Goal: Task Accomplishment & Management: Complete application form

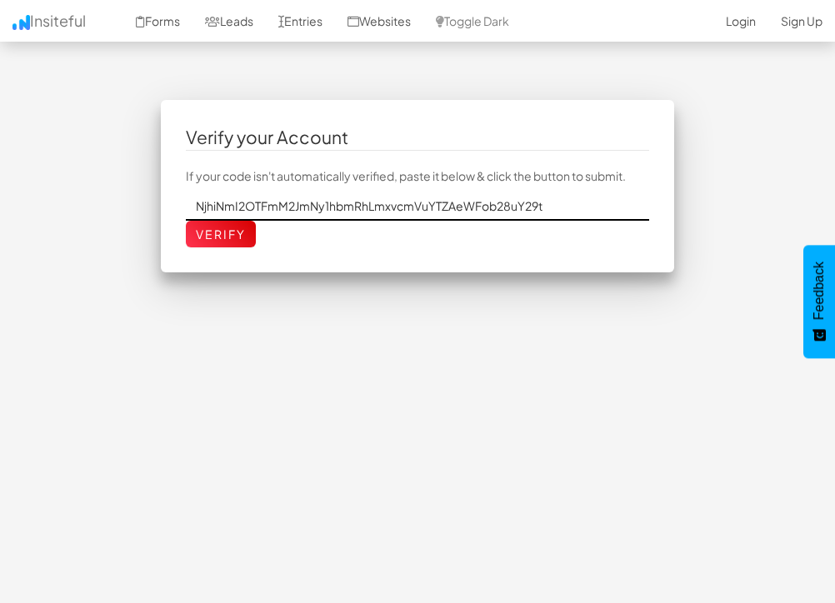
click at [262, 210] on input "NjhiNmI2OTFmM2JmNy1hbmRhLmxvcmVuYTZAeWFob28uY29t" at bounding box center [418, 206] width 464 height 28
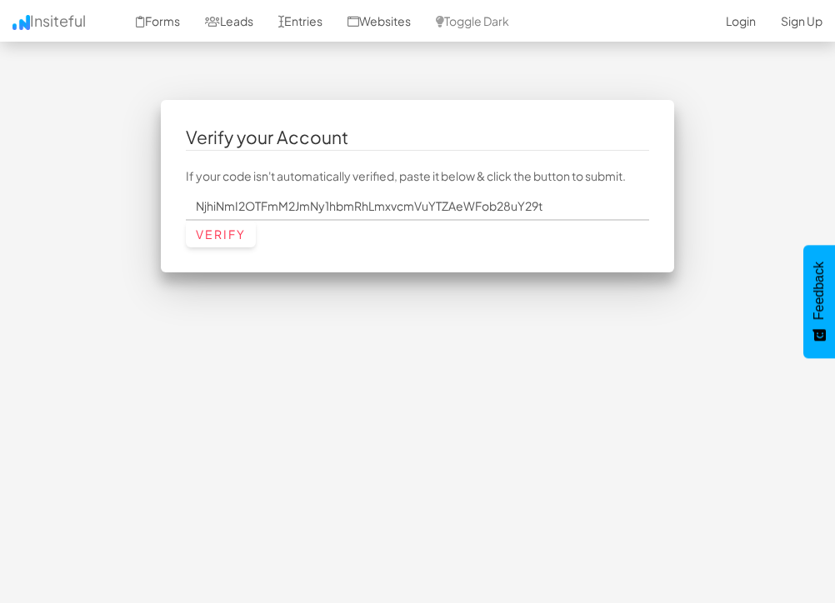
click at [238, 232] on input "Verify" at bounding box center [221, 234] width 70 height 27
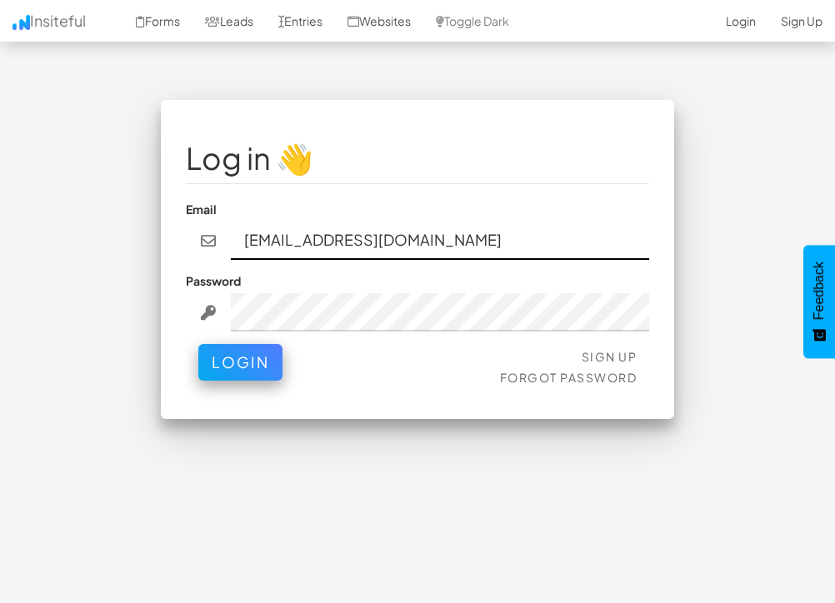
type input "anda.lorena6@yahoo.com"
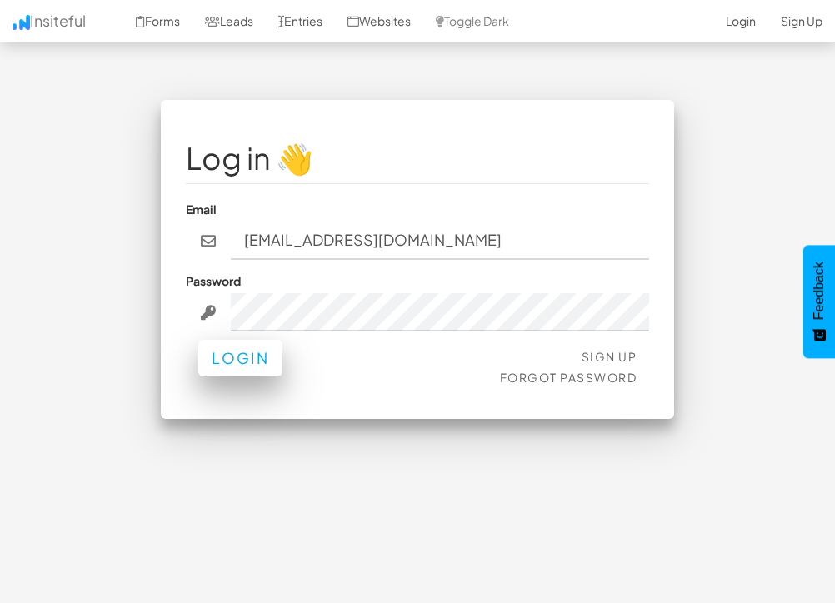
click at [265, 343] on button "Login" at bounding box center [240, 358] width 84 height 37
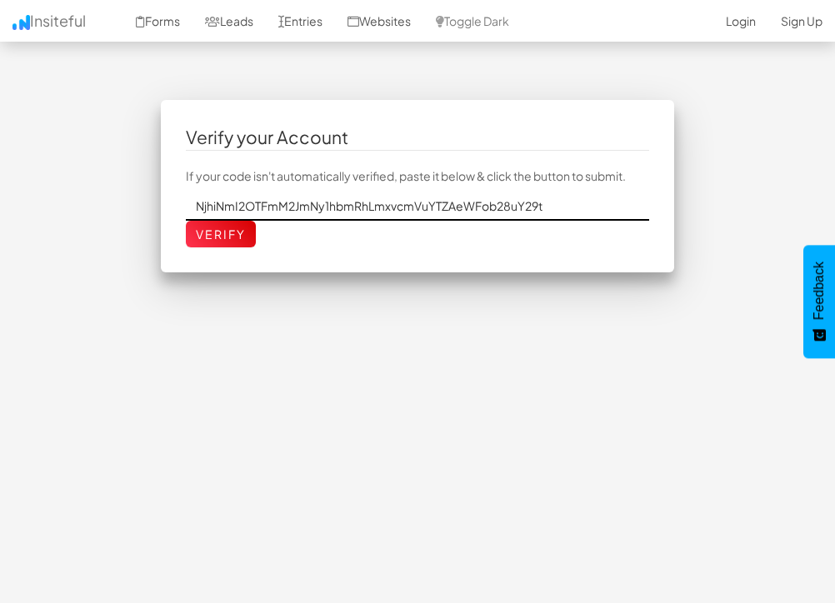
click at [393, 217] on input "NjhiNmI2OTFmM2JmNy1hbmRhLmxvcmVuYTZAeWFob28uY29t" at bounding box center [418, 206] width 464 height 28
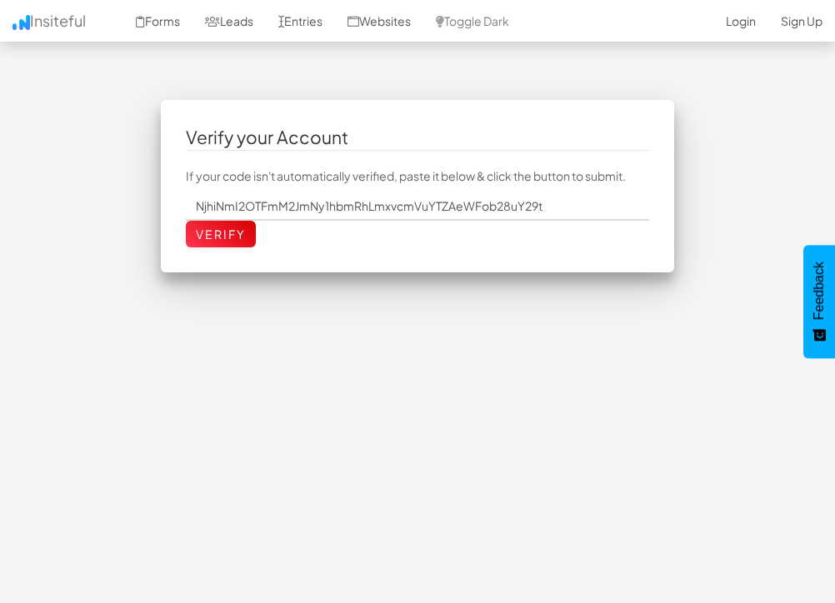
click at [421, 248] on div "Verify your Account If your code isn't automatically verified, paste it below &…" at bounding box center [418, 186] width 514 height 172
click at [203, 236] on input "Verify" at bounding box center [221, 234] width 70 height 27
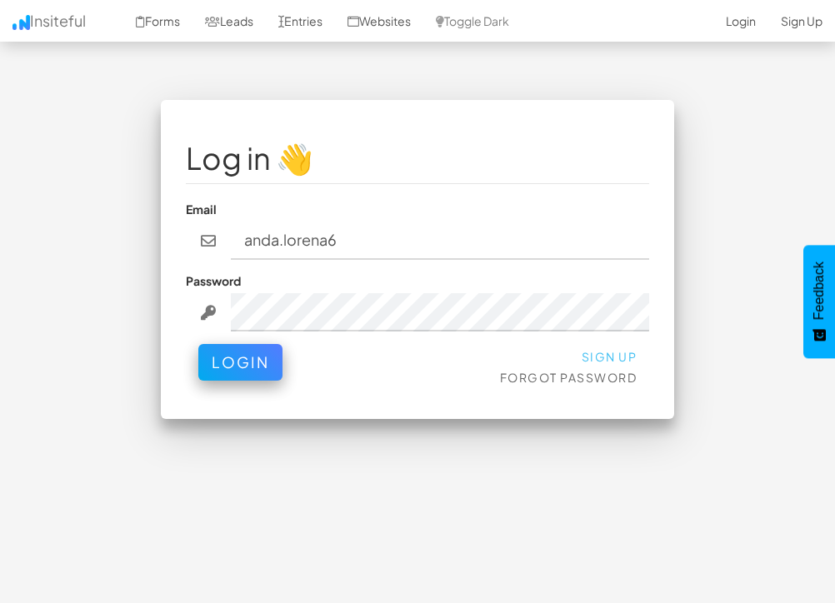
type input "anda.lorena6"
click at [604, 349] on link "Sign Up" at bounding box center [609, 356] width 56 height 15
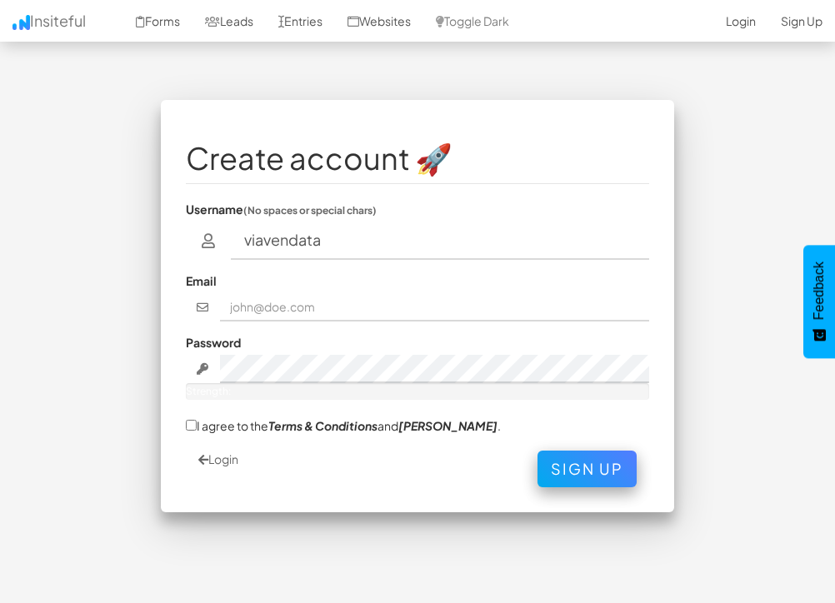
type input "viavendata"
click at [449, 293] on input "text" at bounding box center [434, 307] width 429 height 28
type input "[EMAIL_ADDRESS][DOMAIN_NAME]"
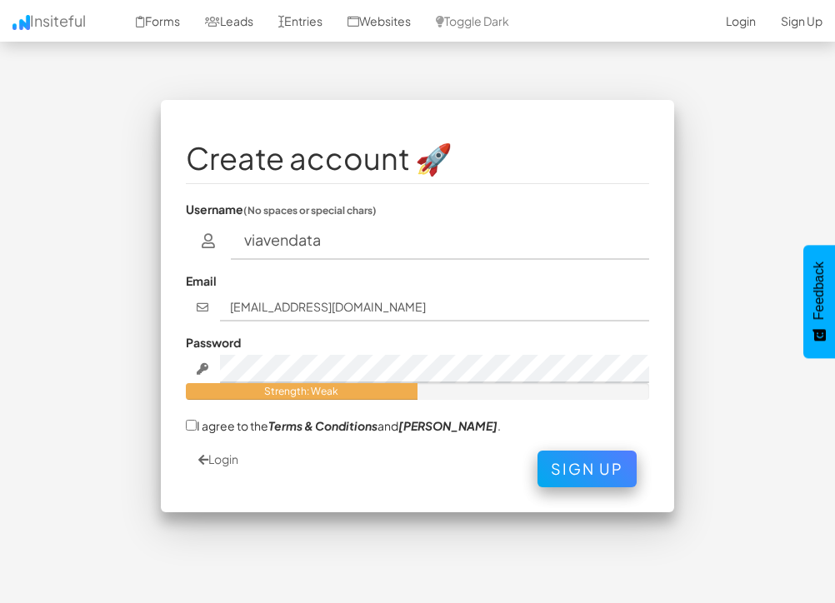
click at [208, 451] on div "Login Sign Up" at bounding box center [418, 469] width 464 height 37
click at [213, 451] on link "Login" at bounding box center [218, 458] width 40 height 15
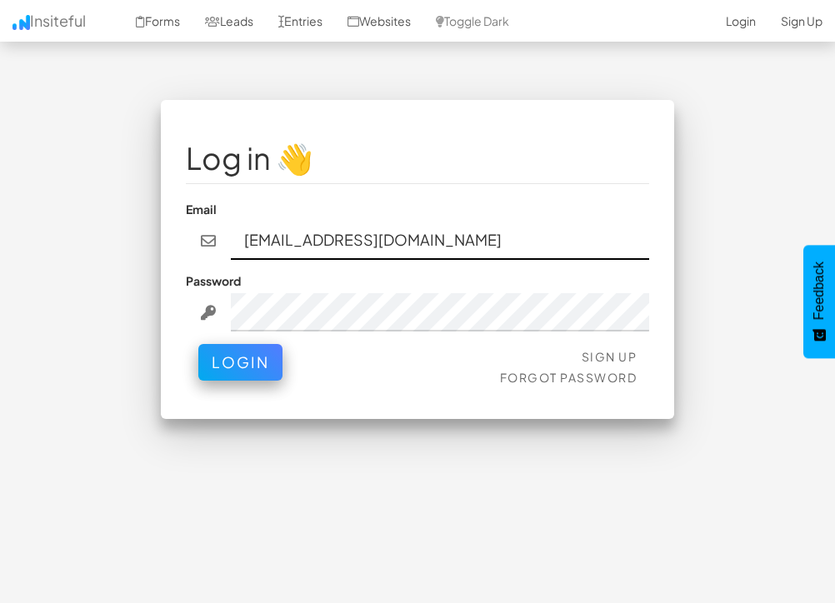
type input "[EMAIL_ADDRESS][DOMAIN_NAME]"
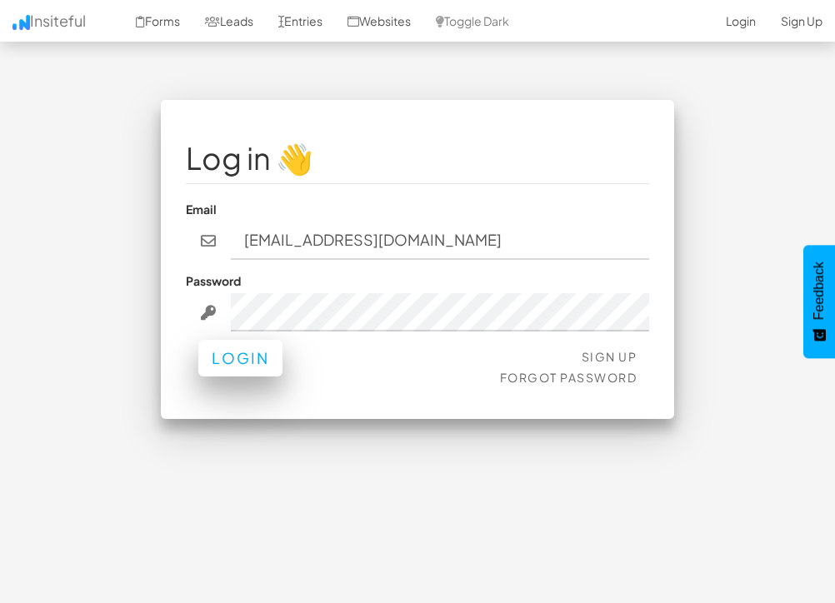
click at [234, 347] on button "Login" at bounding box center [240, 358] width 84 height 37
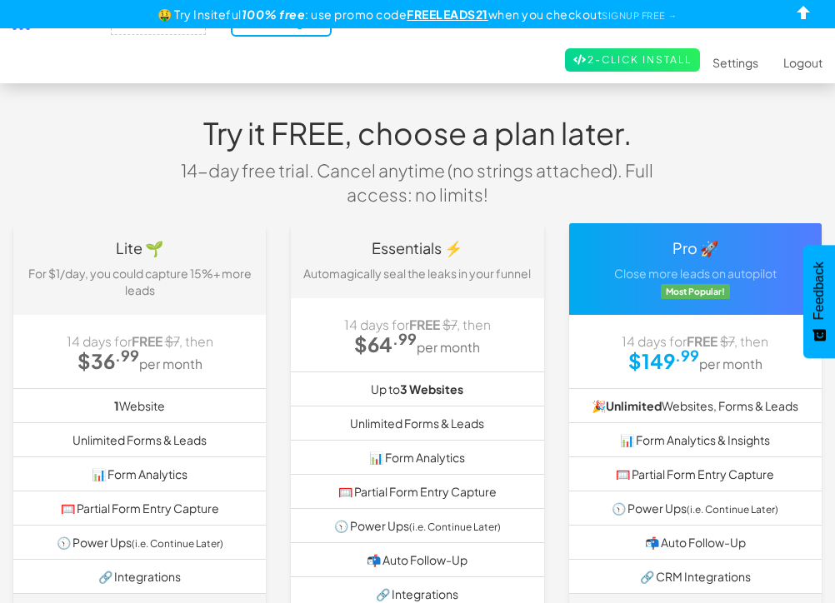
select select "2426"
click at [701, 188] on div "Try it FREE, choose a plan later. 14-day free trial. Cancel anytime (no strings…" at bounding box center [417, 161] width 833 height 123
